Goal: Transaction & Acquisition: Purchase product/service

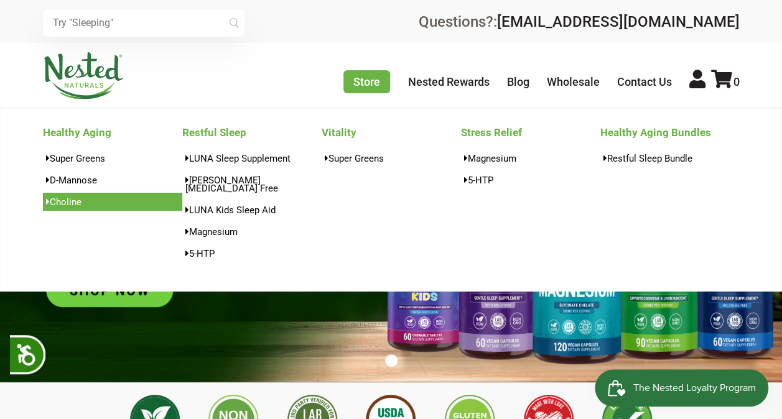
click at [105, 203] on link "Choline" at bounding box center [112, 202] width 139 height 18
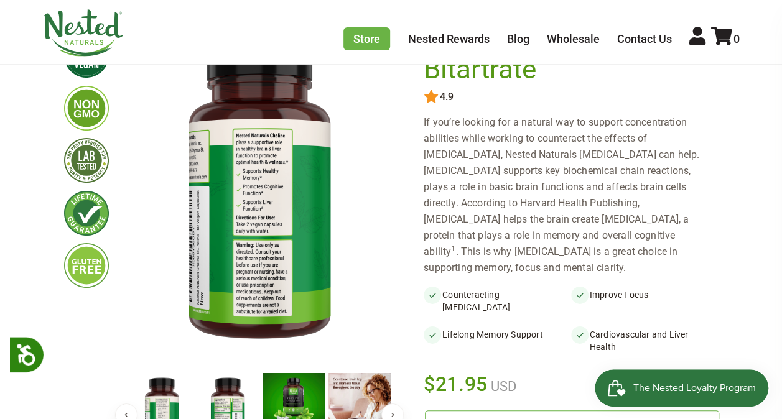
scroll to position [249, 0]
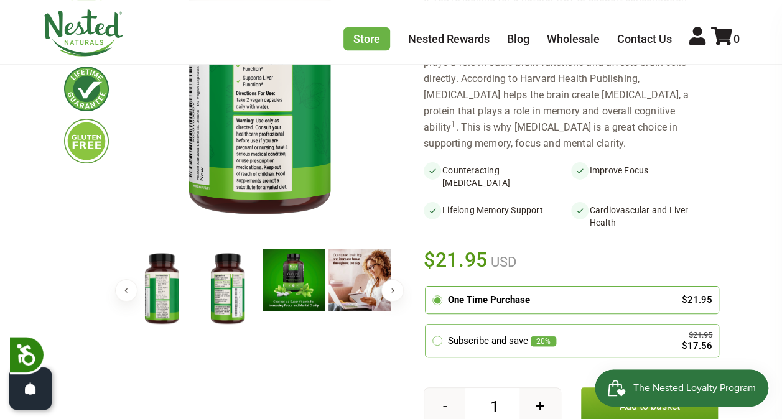
click at [224, 282] on img at bounding box center [228, 289] width 62 height 81
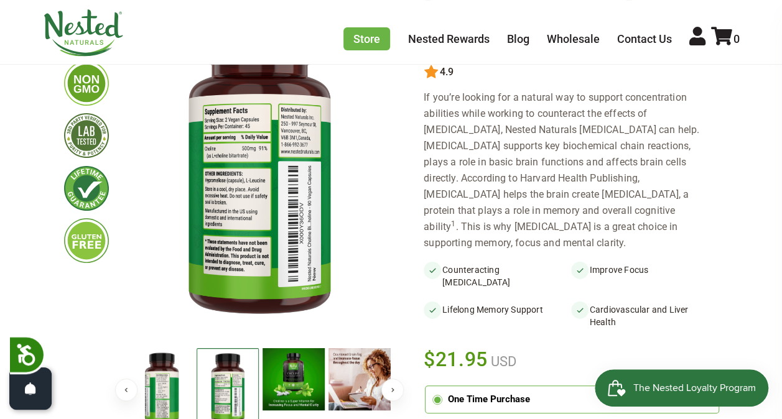
scroll to position [124, 0]
